Goal: Task Accomplishment & Management: Manage account settings

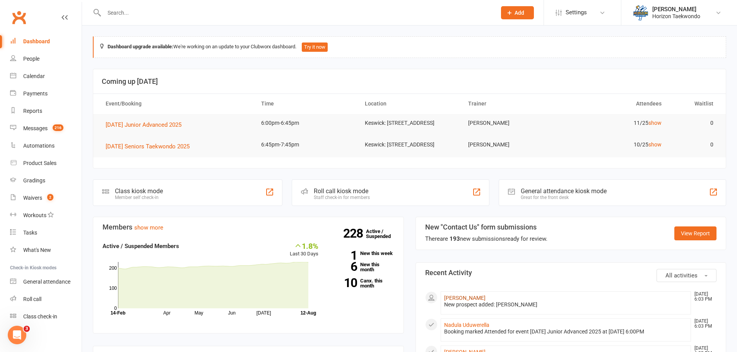
click at [460, 300] on link "[PERSON_NAME]" at bounding box center [464, 298] width 41 height 6
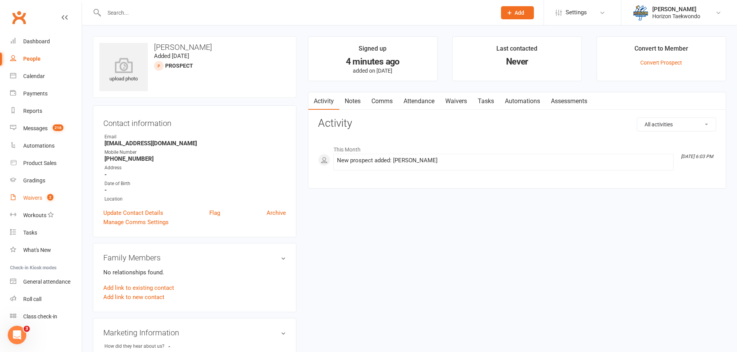
click at [43, 194] on link "Waivers 2" at bounding box center [46, 197] width 72 height 17
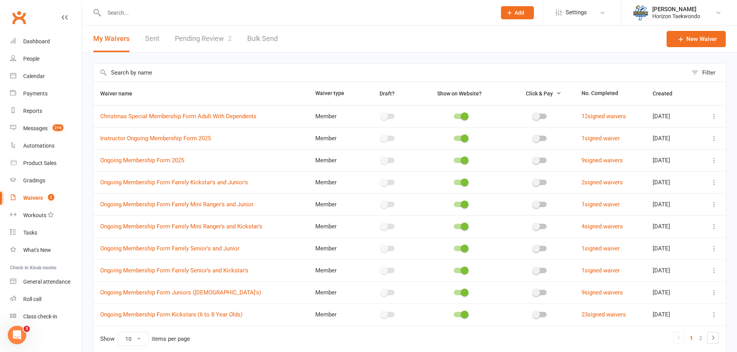
click at [218, 43] on link "Pending Review 2" at bounding box center [203, 39] width 57 height 27
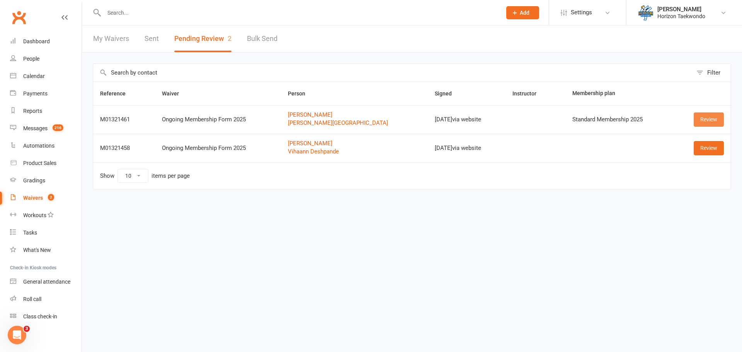
click at [702, 118] on link "Review" at bounding box center [709, 120] width 30 height 14
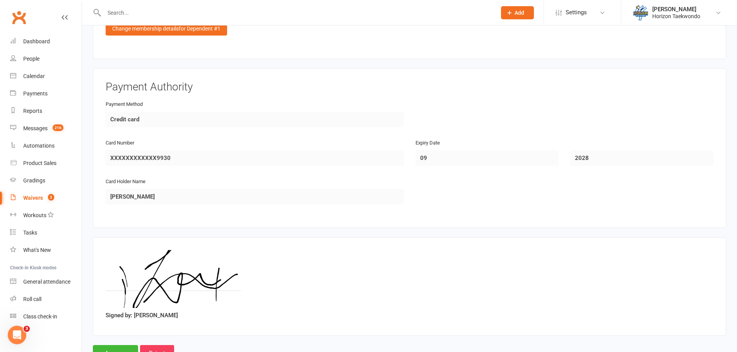
scroll to position [1037, 0]
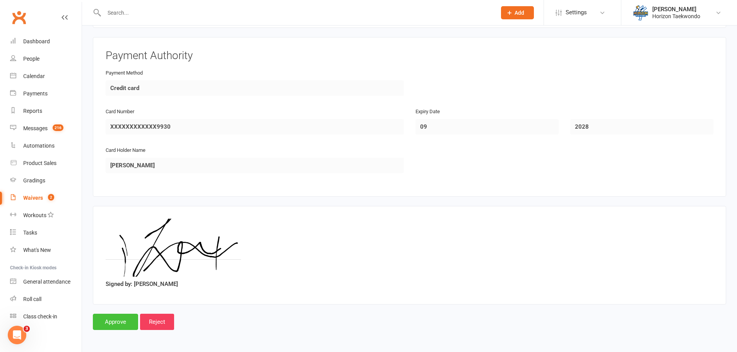
click at [122, 321] on input "Approve" at bounding box center [115, 322] width 45 height 16
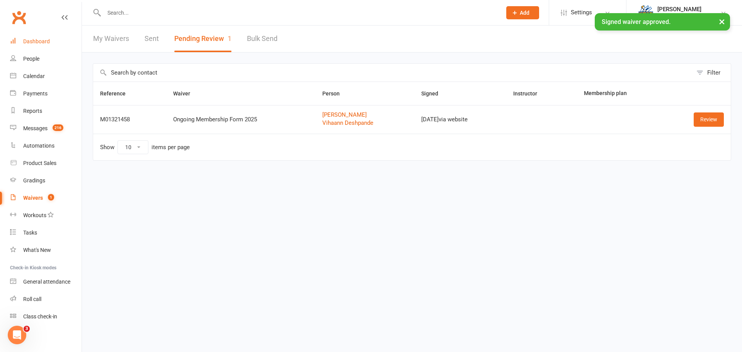
click at [38, 42] on div "Dashboard" at bounding box center [36, 41] width 27 height 6
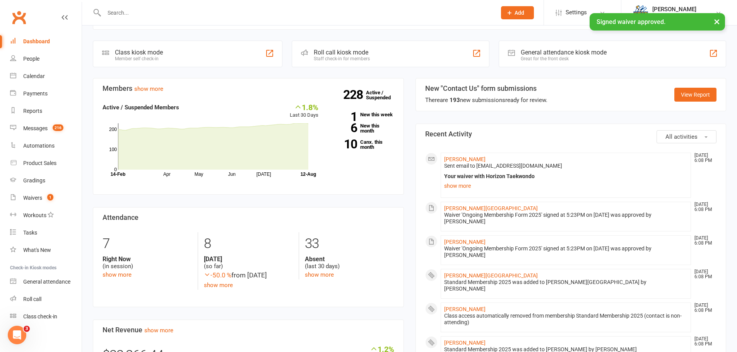
scroll to position [155, 0]
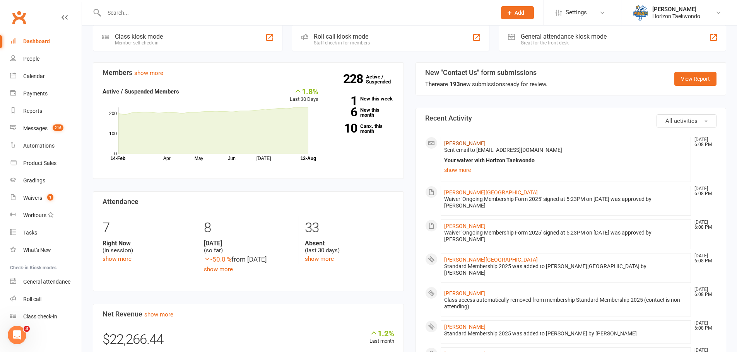
click at [466, 147] on link "[PERSON_NAME]" at bounding box center [464, 143] width 41 height 6
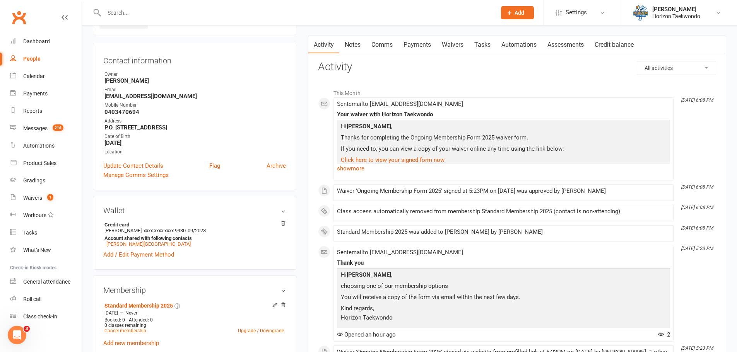
scroll to position [155, 0]
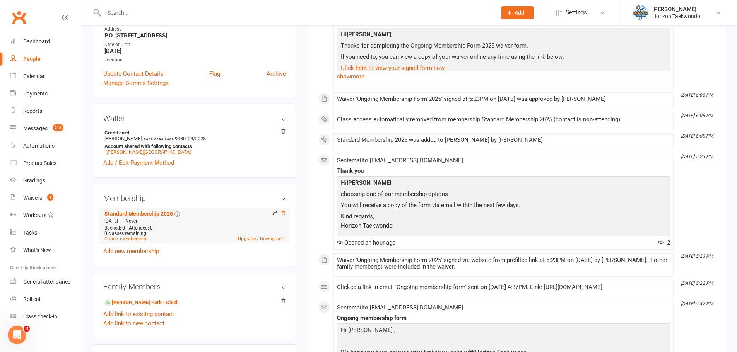
click at [282, 213] on icon at bounding box center [282, 212] width 5 height 5
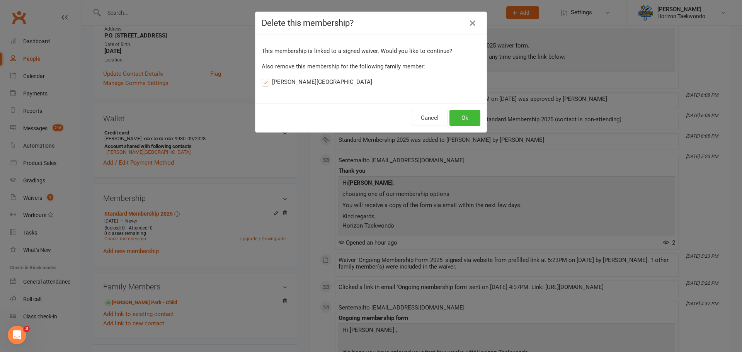
click at [263, 85] on label "[PERSON_NAME][GEOGRAPHIC_DATA]" at bounding box center [317, 81] width 111 height 9
click at [263, 77] on input "[PERSON_NAME][GEOGRAPHIC_DATA]" at bounding box center [264, 77] width 5 height 0
click at [459, 119] on button "Ok" at bounding box center [465, 118] width 31 height 16
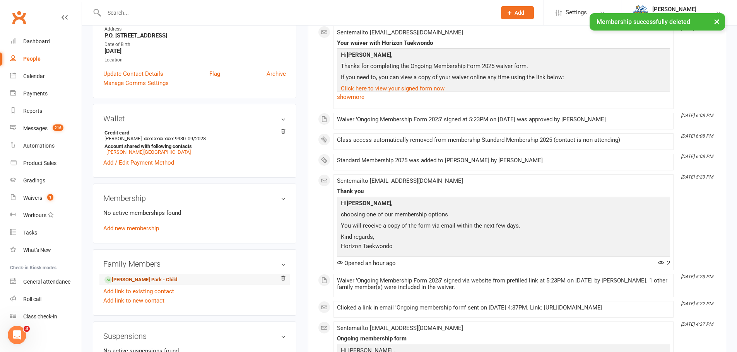
click at [130, 281] on link "[PERSON_NAME] Park - Child" at bounding box center [140, 280] width 73 height 8
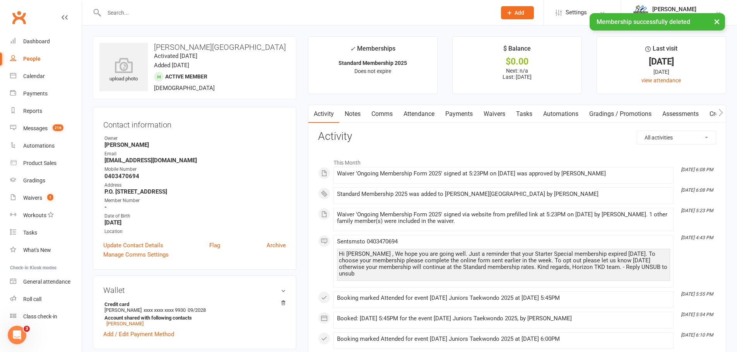
click at [463, 116] on link "Payments" at bounding box center [459, 114] width 38 height 18
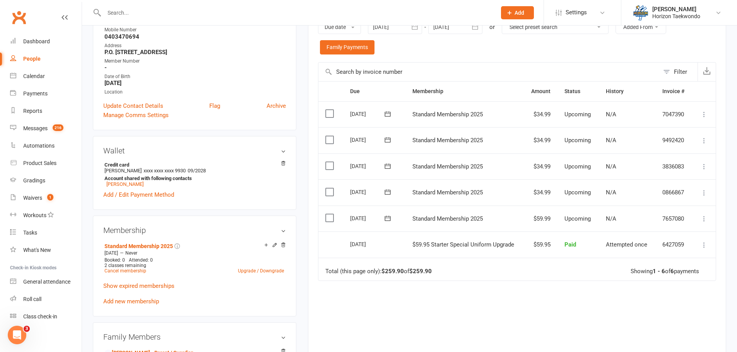
scroll to position [193, 0]
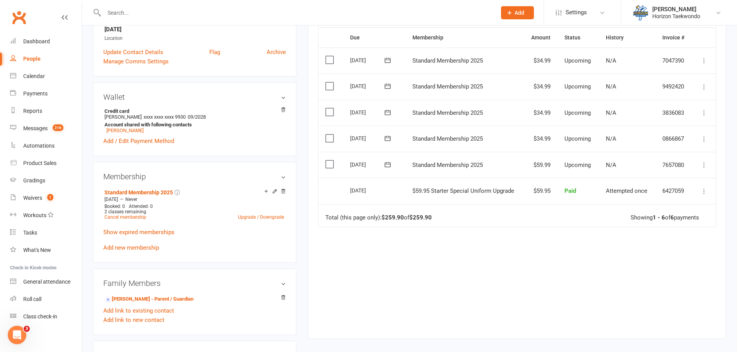
click at [705, 136] on icon at bounding box center [704, 139] width 8 height 8
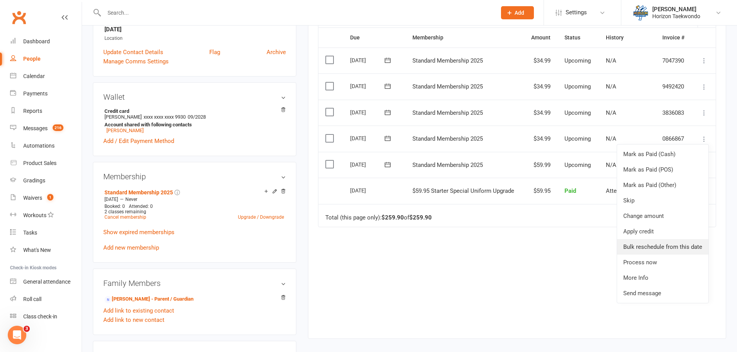
click at [653, 247] on link "Bulk reschedule from this date" at bounding box center [662, 246] width 91 height 15
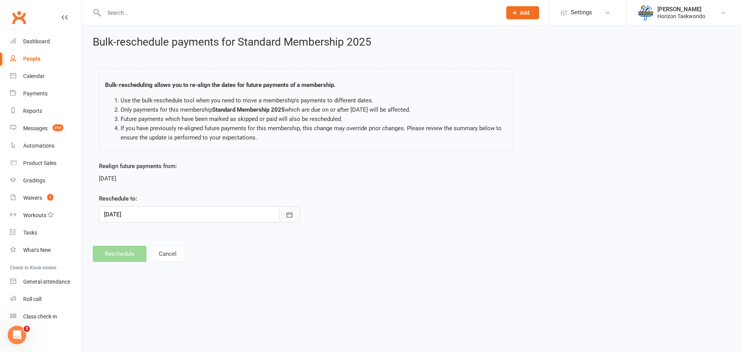
click at [291, 218] on icon "button" at bounding box center [290, 215] width 8 height 8
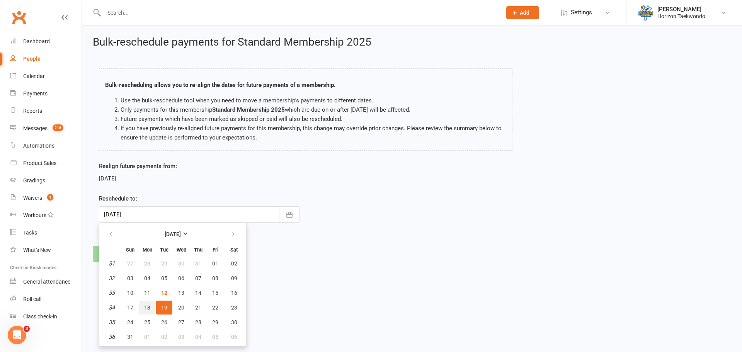
click at [143, 308] on button "18" at bounding box center [147, 308] width 16 height 14
type input "[DATE]"
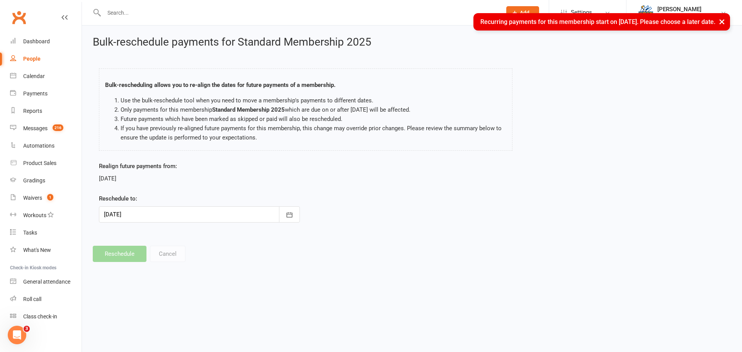
click at [222, 176] on div "[DATE]" at bounding box center [199, 178] width 201 height 9
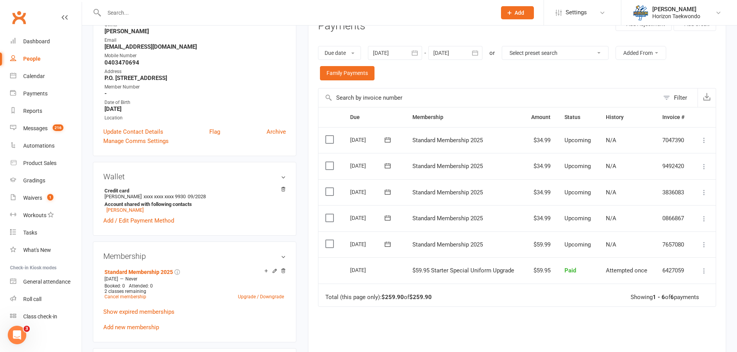
scroll to position [116, 0]
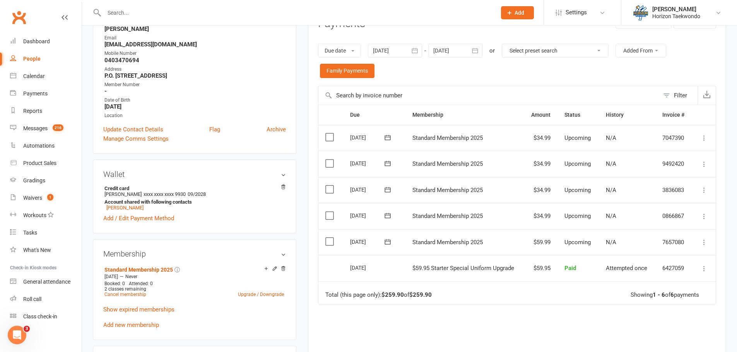
click at [388, 216] on icon at bounding box center [388, 216] width 8 height 8
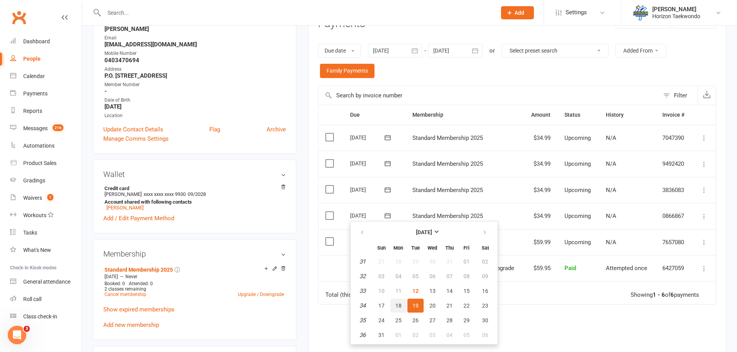
click at [398, 307] on span "18" at bounding box center [398, 306] width 6 height 6
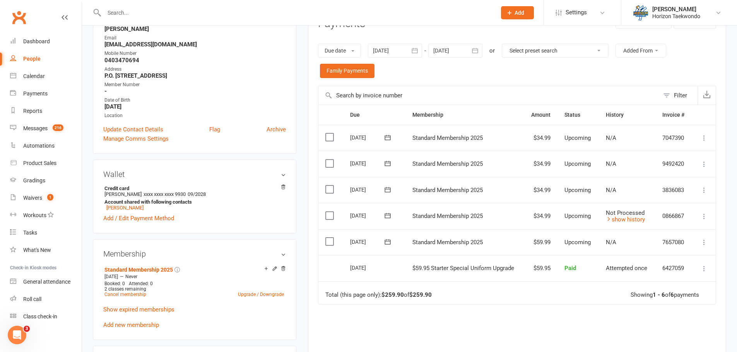
click at [704, 191] on icon at bounding box center [704, 190] width 8 height 8
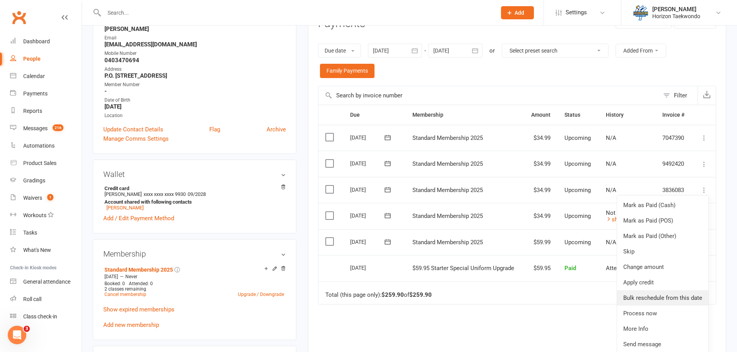
click at [656, 298] on link "Bulk reschedule from this date" at bounding box center [662, 297] width 91 height 15
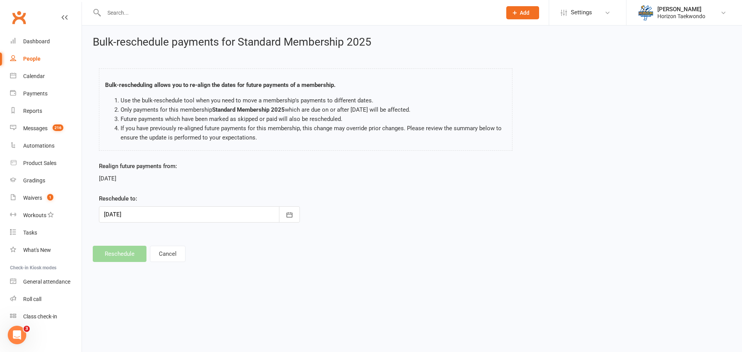
click at [305, 216] on div "Realign future payments from: [DATE] Reschedule to: [DATE] [DATE] Sun Mon Tue W…" at bounding box center [199, 198] width 213 height 72
click at [292, 217] on icon "button" at bounding box center [290, 215] width 8 height 8
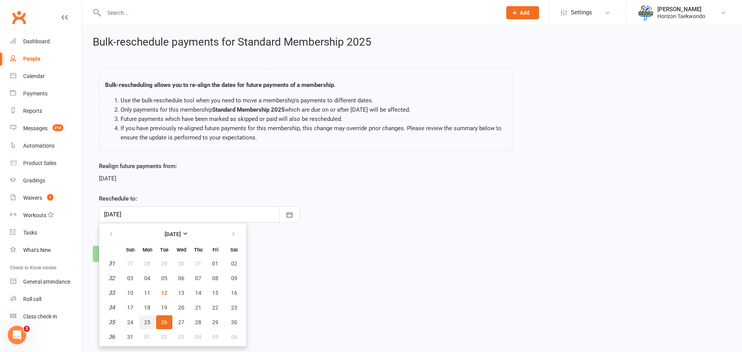
click at [146, 323] on span "25" at bounding box center [147, 322] width 6 height 6
type input "[DATE]"
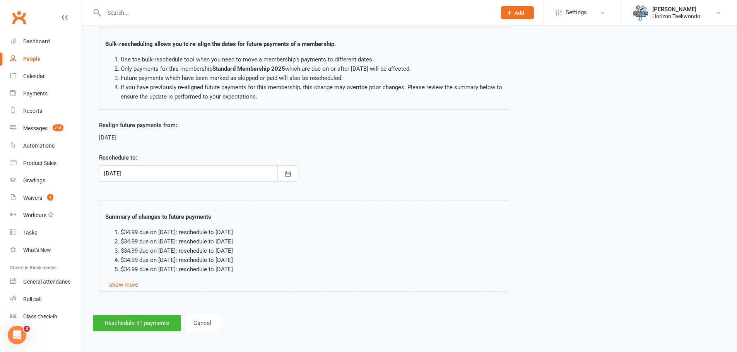
scroll to position [42, 0]
click at [131, 324] on button "Reschedule 51 payments" at bounding box center [137, 322] width 88 height 16
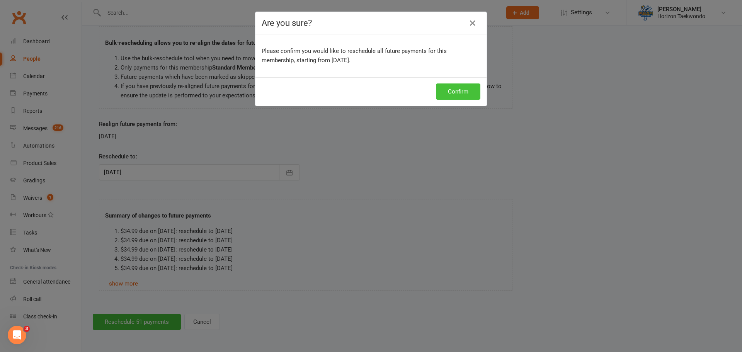
click at [453, 91] on button "Confirm" at bounding box center [458, 92] width 44 height 16
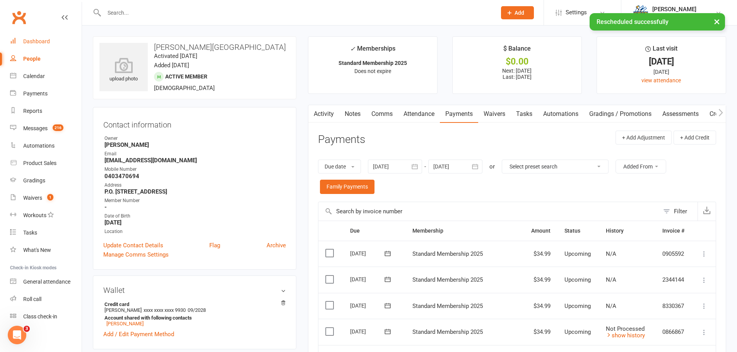
click at [33, 41] on div "Dashboard" at bounding box center [36, 41] width 27 height 6
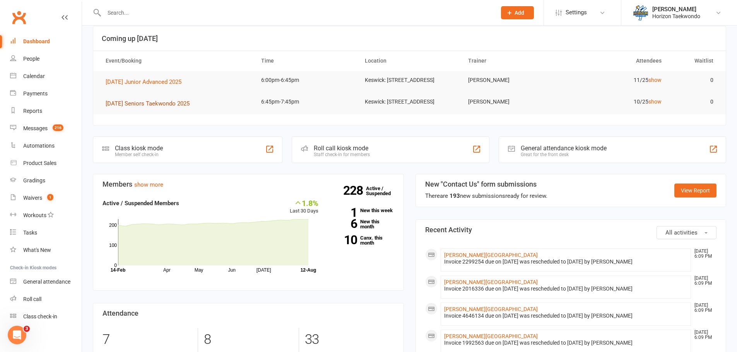
scroll to position [39, 0]
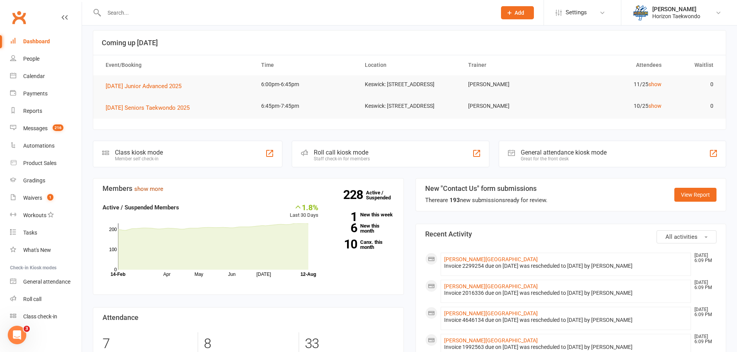
click at [153, 193] on link "show more" at bounding box center [148, 189] width 29 height 7
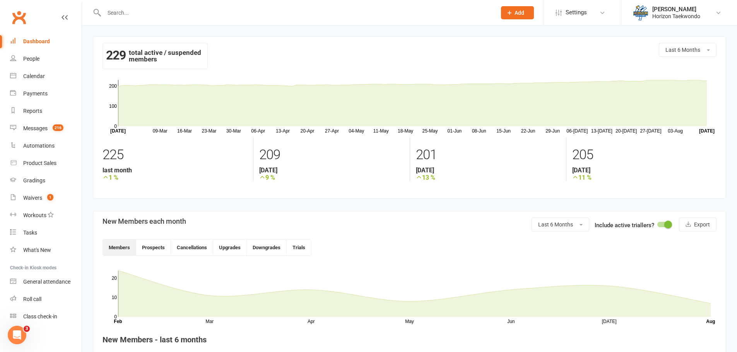
click at [43, 43] on div "Dashboard" at bounding box center [36, 41] width 27 height 6
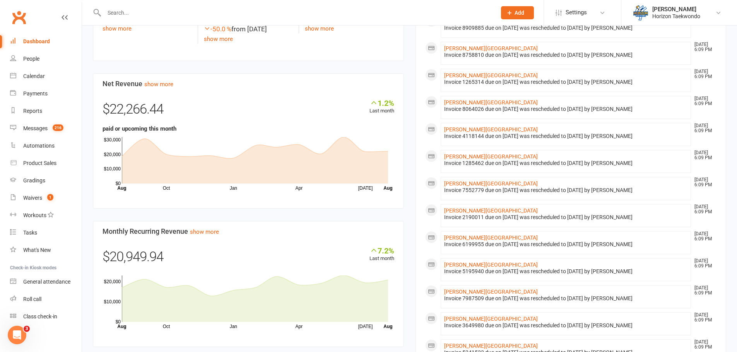
scroll to position [503, 0]
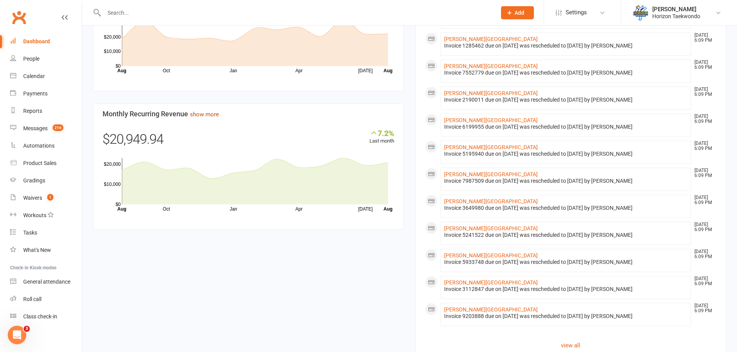
click at [207, 118] on link "show more" at bounding box center [204, 114] width 29 height 7
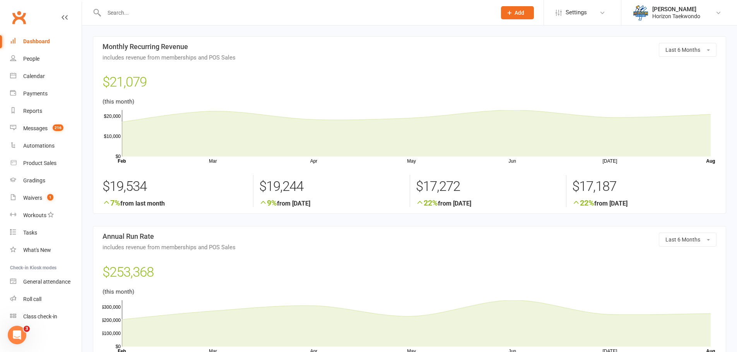
click at [49, 43] on div "Dashboard" at bounding box center [36, 41] width 27 height 6
